Goal: Transaction & Acquisition: Purchase product/service

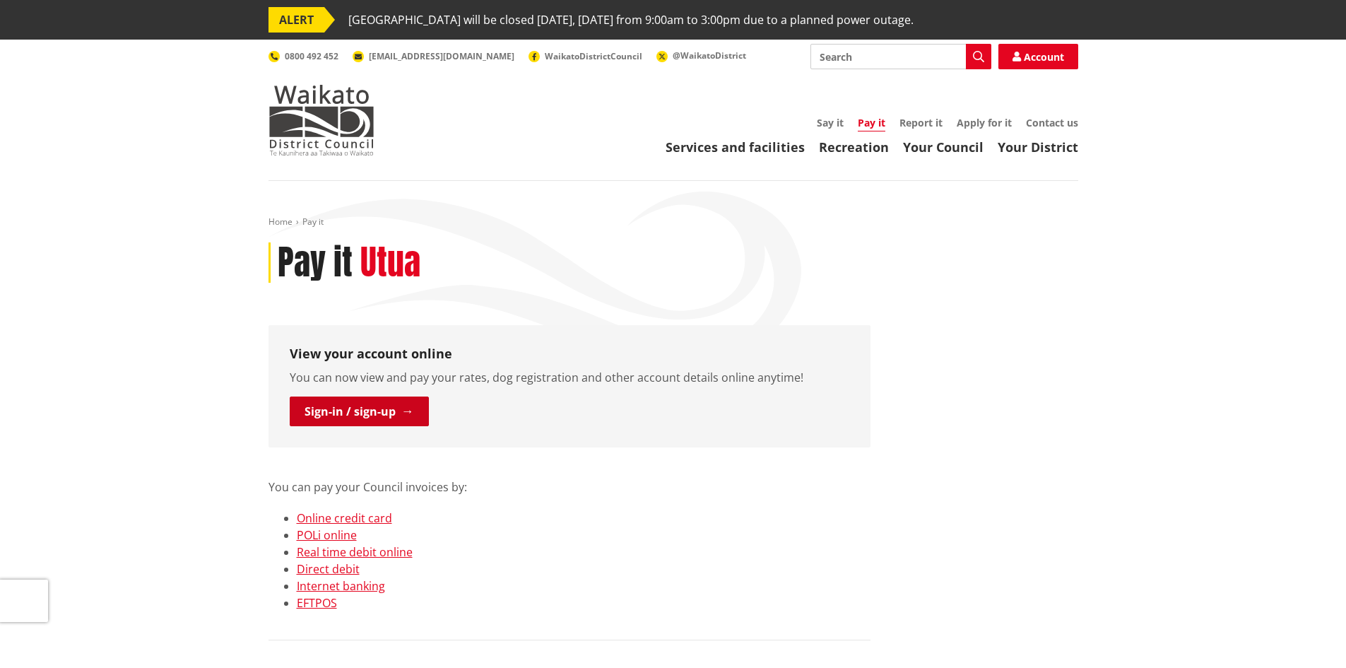
click at [323, 404] on link "Sign-in / sign-up" at bounding box center [359, 412] width 139 height 30
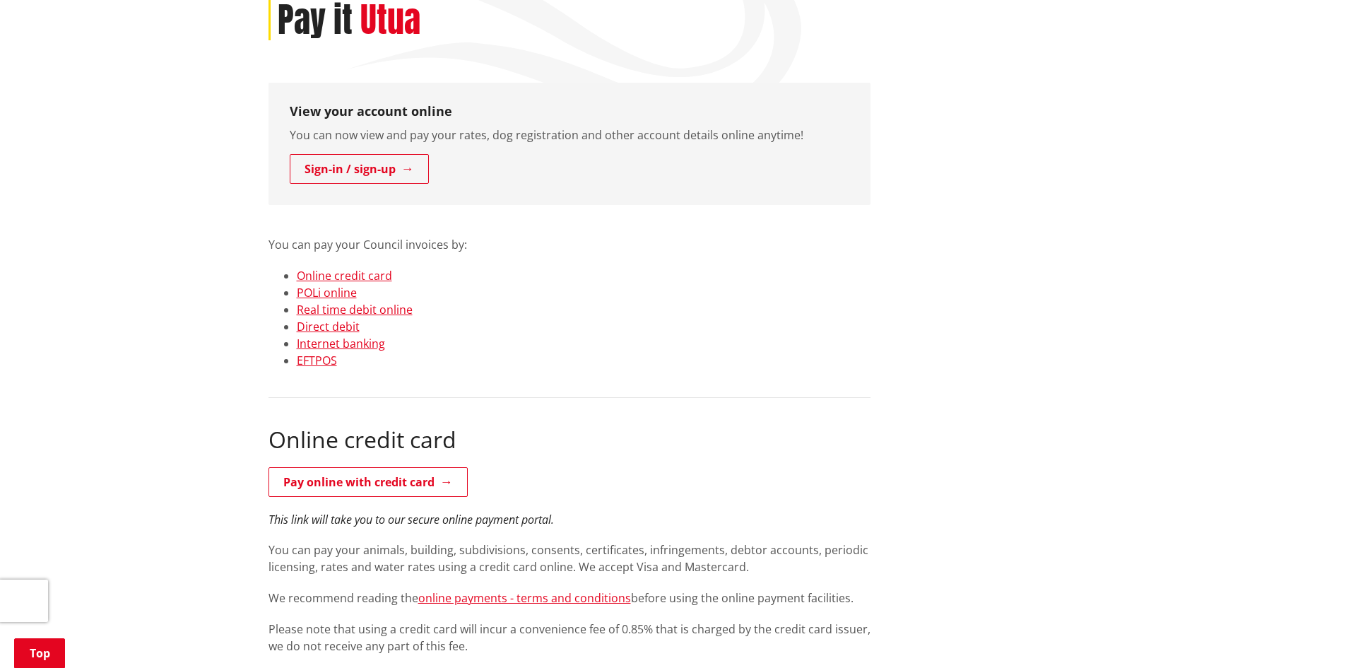
scroll to position [283, 0]
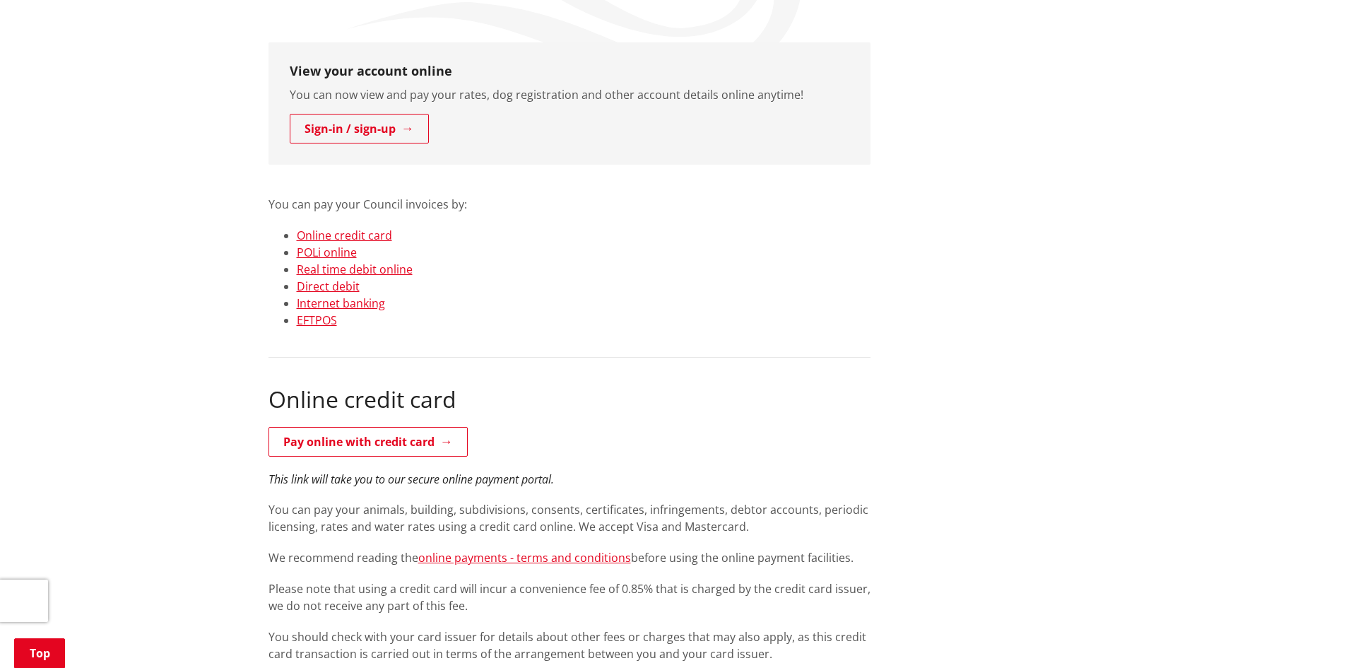
click at [305, 230] on link "Online credit card" at bounding box center [344, 236] width 95 height 16
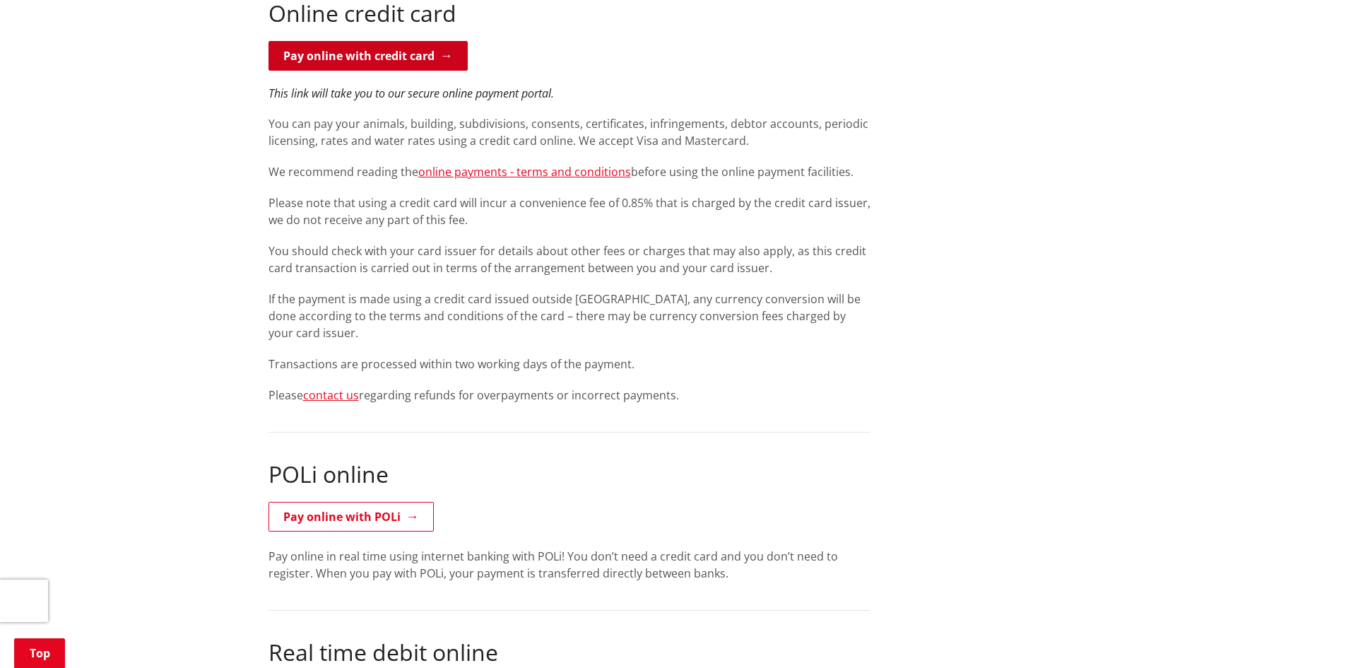
click at [339, 63] on link "Pay online with credit card" at bounding box center [368, 56] width 199 height 30
